Goal: Find specific page/section: Find specific page/section

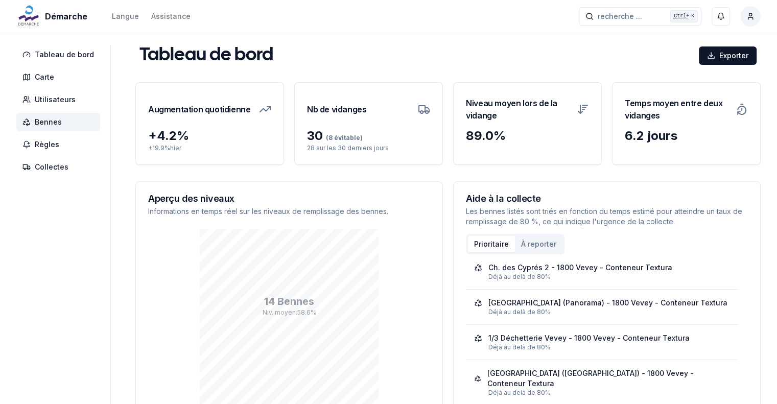
click at [57, 117] on span "Bennes" at bounding box center [48, 122] width 27 height 10
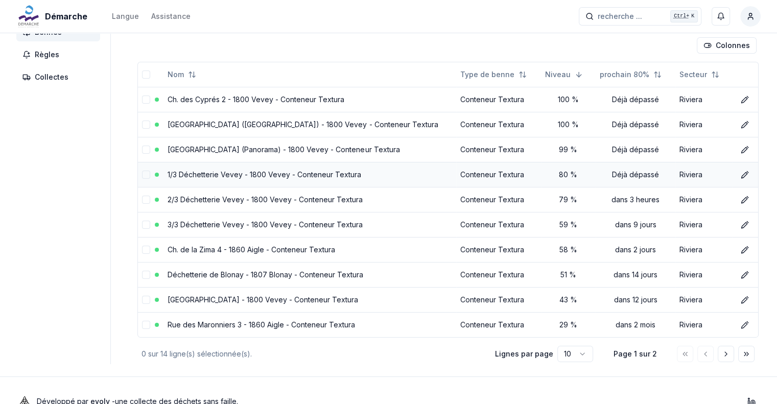
scroll to position [102, 0]
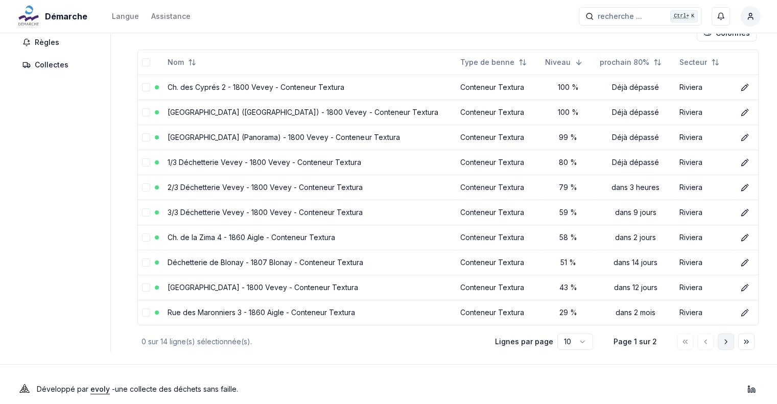
click at [730, 343] on button "Aller à la page suivante" at bounding box center [726, 342] width 16 height 16
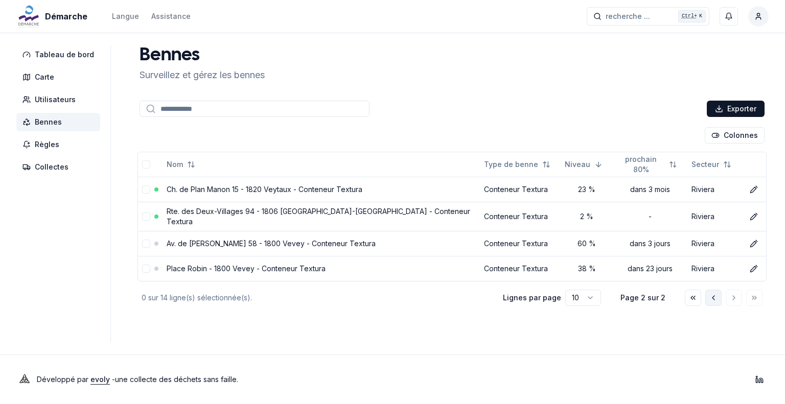
click at [712, 294] on icon "Aller à la page précédente" at bounding box center [713, 298] width 8 height 8
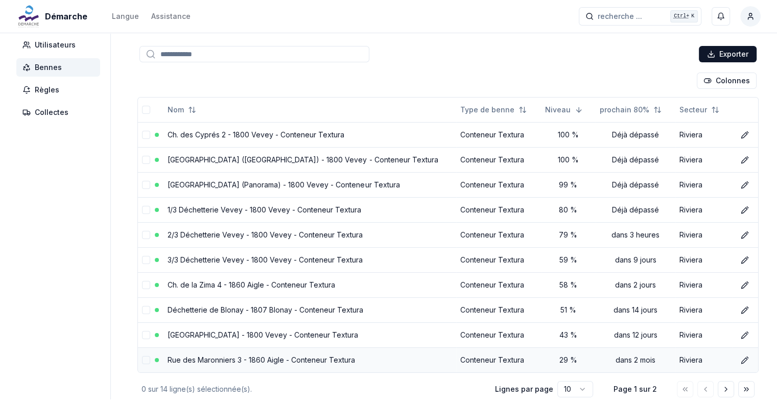
scroll to position [110, 0]
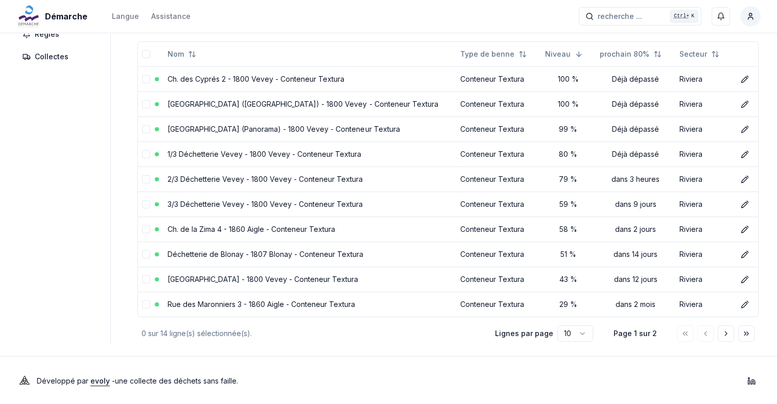
drag, startPoint x: 730, startPoint y: 333, endPoint x: 702, endPoint y: 351, distance: 33.2
click at [680, 358] on div "Développé par evoly - une collecte des déchets sans faille . Linkedin" at bounding box center [388, 381] width 777 height 49
click at [723, 331] on icon "Aller à la page suivante" at bounding box center [726, 334] width 8 height 8
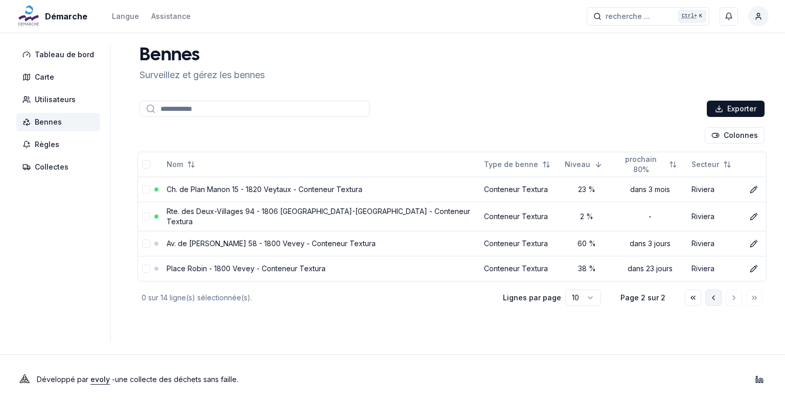
click at [713, 300] on button "Aller à la page précédente" at bounding box center [713, 298] width 16 height 16
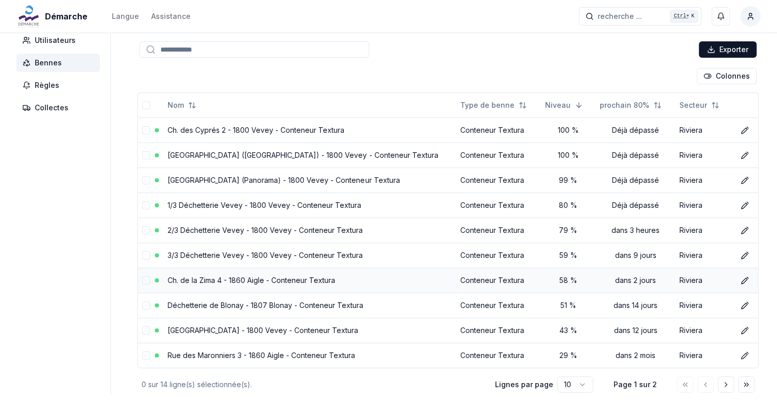
scroll to position [110, 0]
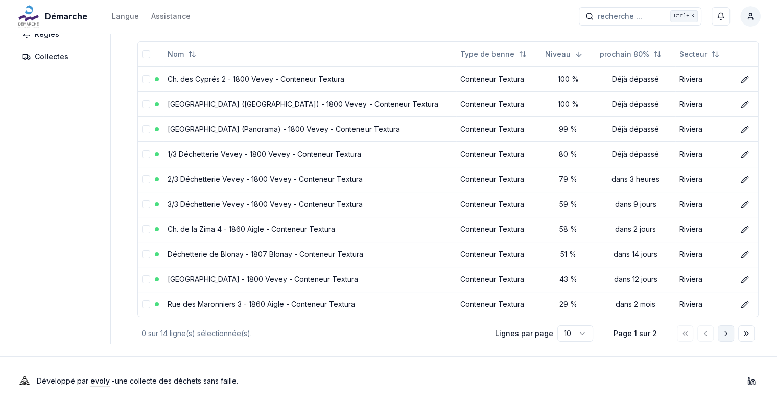
click at [728, 332] on icon "Aller à la page suivante" at bounding box center [726, 334] width 8 height 8
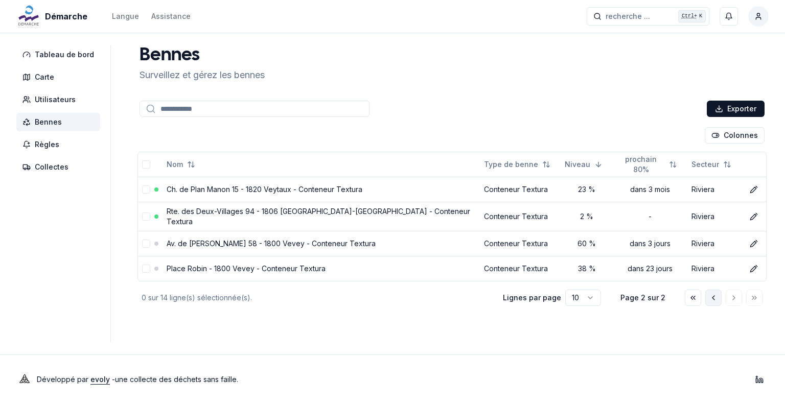
click at [713, 294] on icon "Aller à la page précédente" at bounding box center [713, 298] width 8 height 8
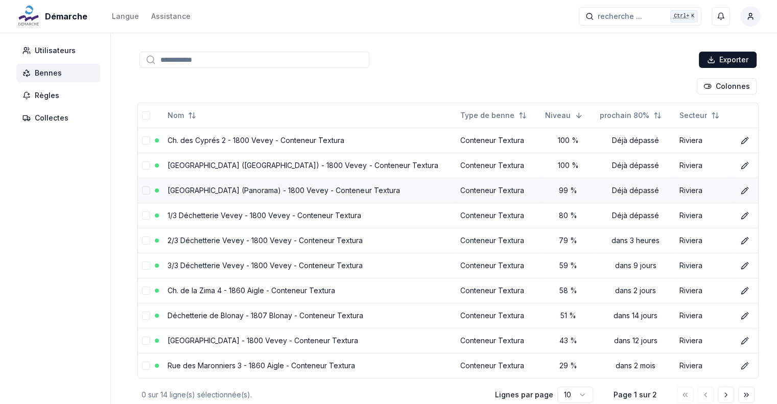
scroll to position [110, 0]
